Goal: Find specific page/section: Find specific page/section

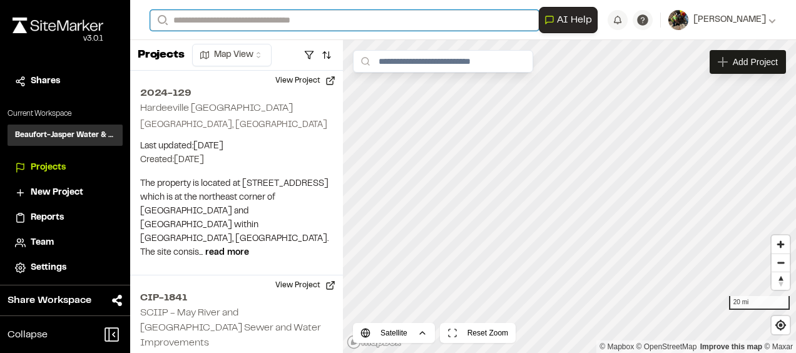
click at [250, 19] on input "Search" at bounding box center [344, 20] width 389 height 21
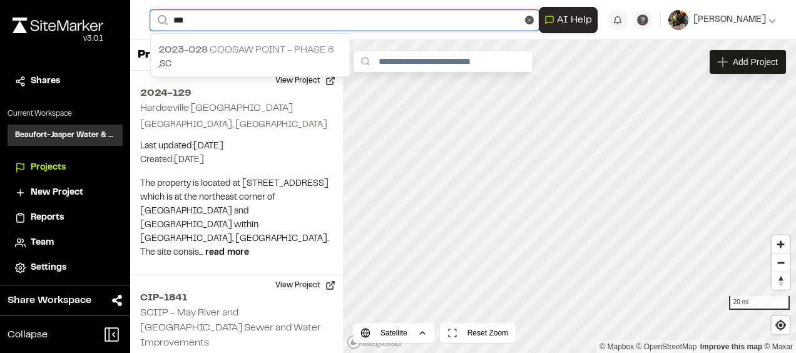
type input "***"
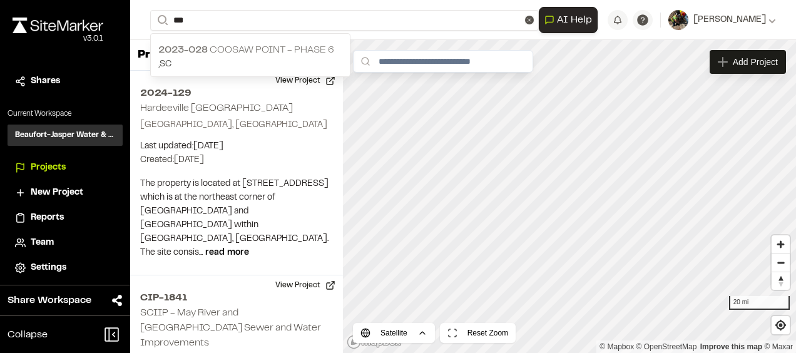
click at [247, 49] on p "2023-028 [GEOGRAPHIC_DATA] - Phase 6" at bounding box center [250, 50] width 184 height 15
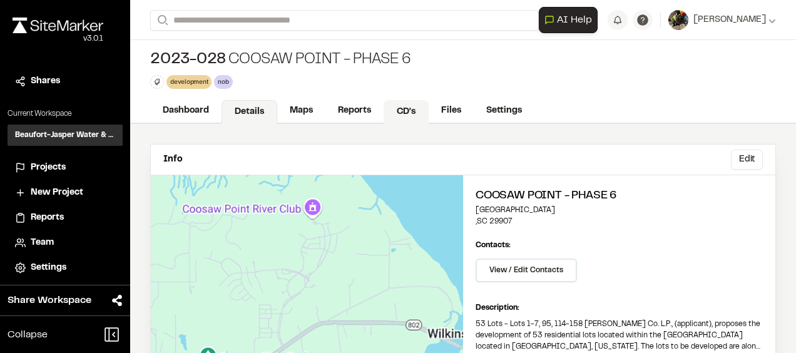
click at [409, 107] on link "CD's" at bounding box center [406, 112] width 45 height 24
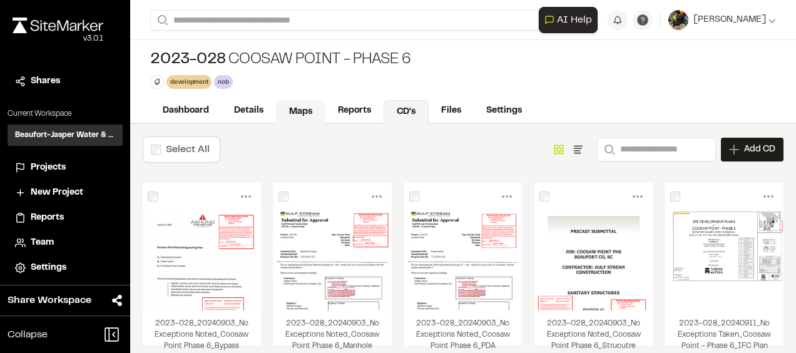
click at [292, 115] on link "Maps" at bounding box center [300, 112] width 49 height 24
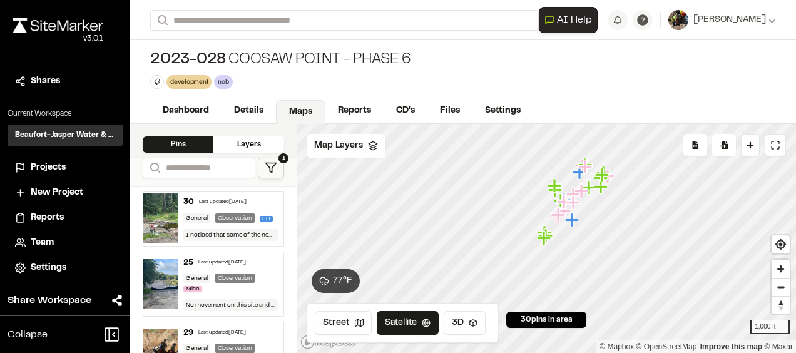
click at [245, 138] on div "Layers" at bounding box center [248, 144] width 71 height 16
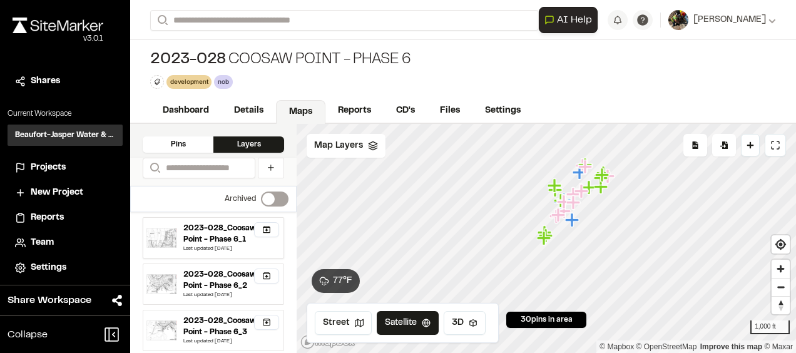
click at [223, 241] on div "2023-028_Coosaw Point - Phase 6_1" at bounding box center [228, 234] width 90 height 23
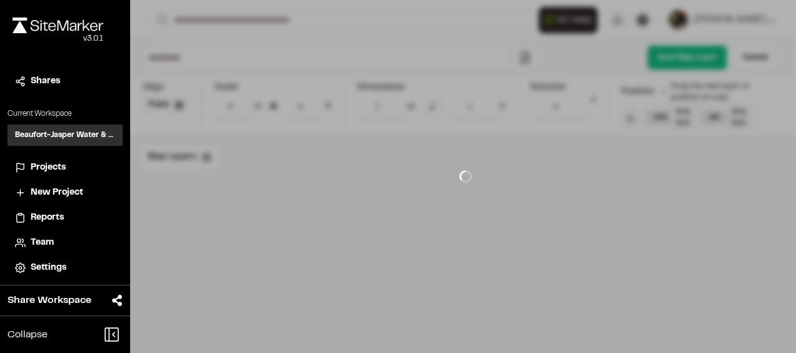
type input "**********"
type input "****"
type input "**********"
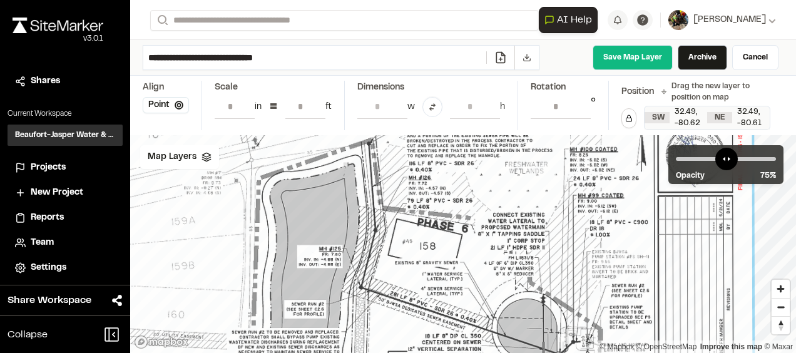
drag, startPoint x: 518, startPoint y: 193, endPoint x: 174, endPoint y: 265, distance: 351.7
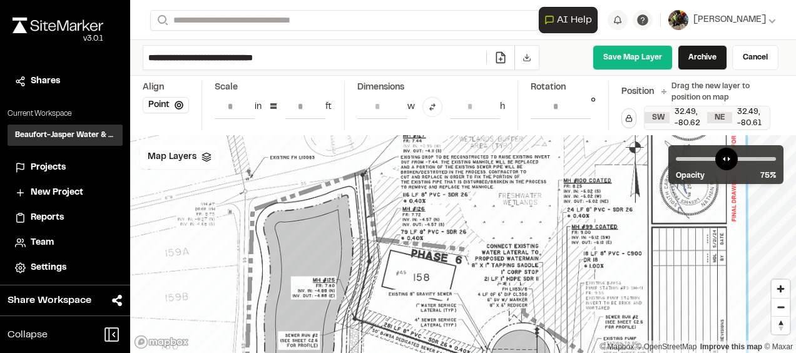
drag, startPoint x: 480, startPoint y: 175, endPoint x: 474, endPoint y: 206, distance: 31.9
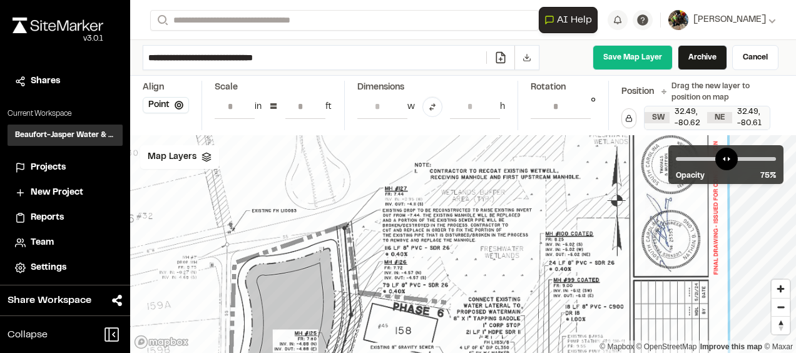
drag, startPoint x: 504, startPoint y: 205, endPoint x: 486, endPoint y: 259, distance: 56.2
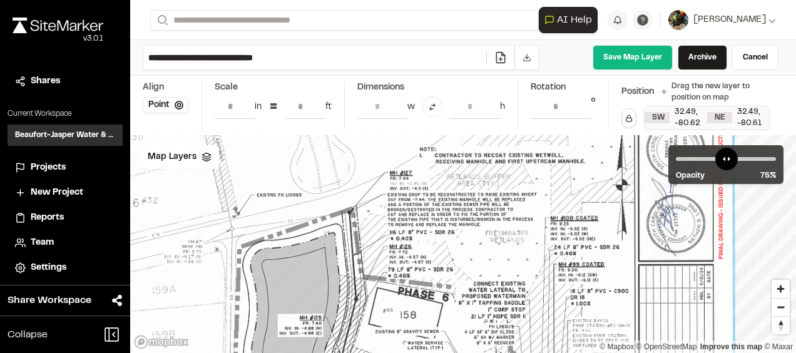
drag, startPoint x: 486, startPoint y: 257, endPoint x: 491, endPoint y: 243, distance: 14.7
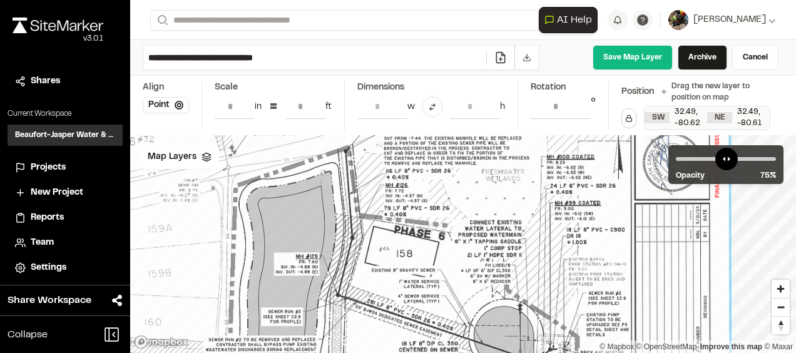
drag, startPoint x: 491, startPoint y: 243, endPoint x: 487, endPoint y: 182, distance: 61.5
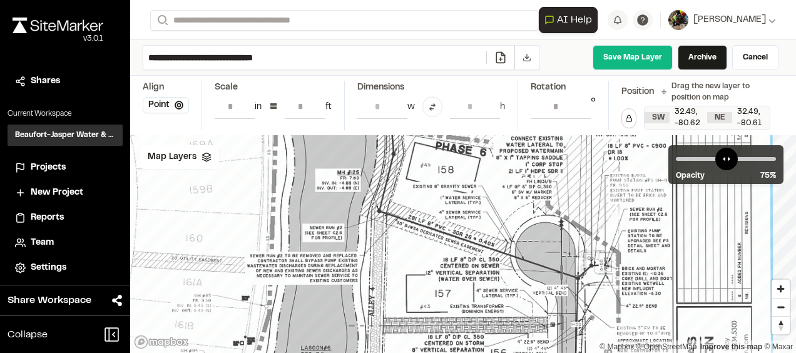
drag, startPoint x: 407, startPoint y: 267, endPoint x: 441, endPoint y: 203, distance: 71.9
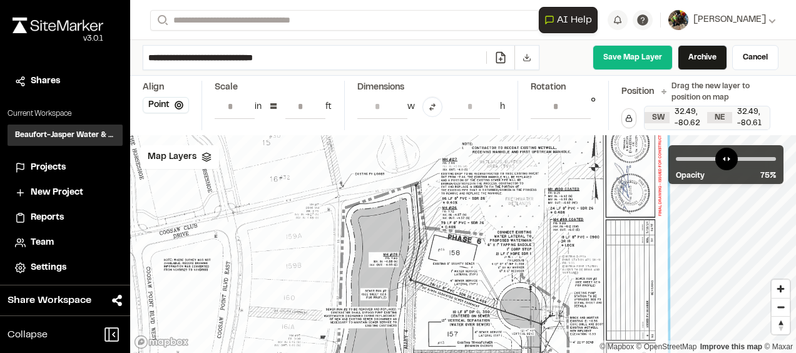
drag, startPoint x: 547, startPoint y: 279, endPoint x: 525, endPoint y: 317, distance: 44.3
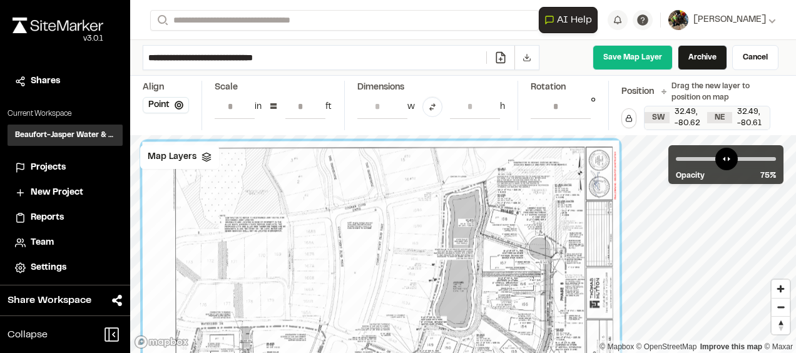
drag, startPoint x: 533, startPoint y: 304, endPoint x: 547, endPoint y: 254, distance: 52.5
click at [547, 254] on div at bounding box center [381, 286] width 478 height 292
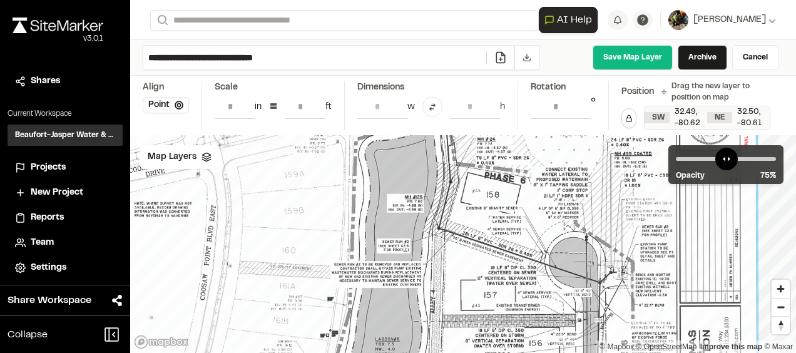
drag, startPoint x: 515, startPoint y: 168, endPoint x: 471, endPoint y: 260, distance: 101.6
click at [471, 260] on div at bounding box center [211, 349] width 1092 height 669
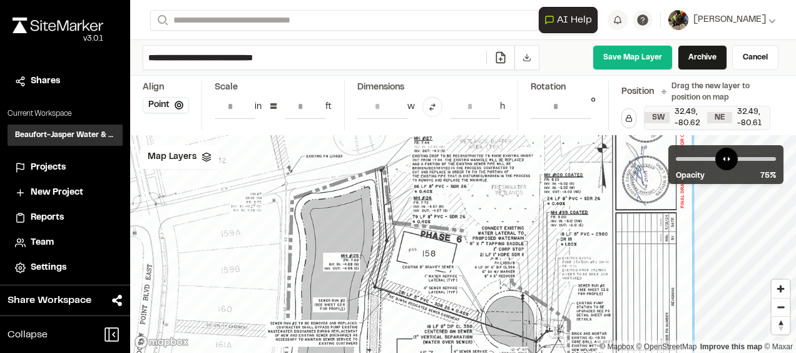
drag, startPoint x: 610, startPoint y: 192, endPoint x: 557, endPoint y: 238, distance: 70.1
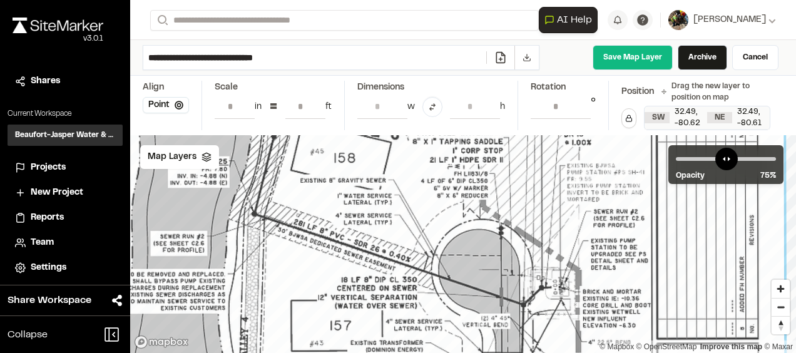
drag, startPoint x: 555, startPoint y: 289, endPoint x: 559, endPoint y: 163, distance: 126.5
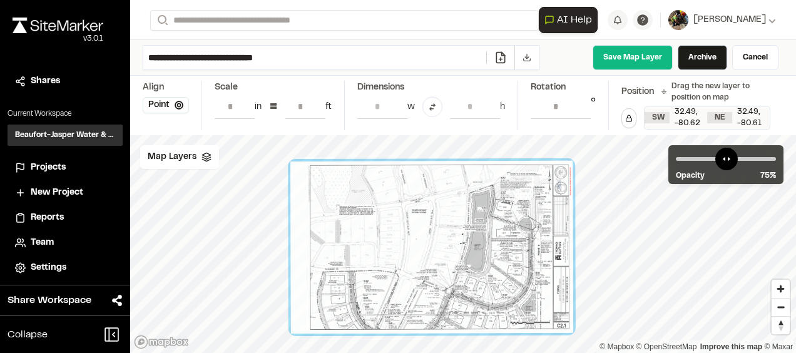
drag, startPoint x: 388, startPoint y: 235, endPoint x: 483, endPoint y: 232, distance: 94.6
click at [483, 232] on div at bounding box center [431, 247] width 282 height 173
